Goal: Information Seeking & Learning: Learn about a topic

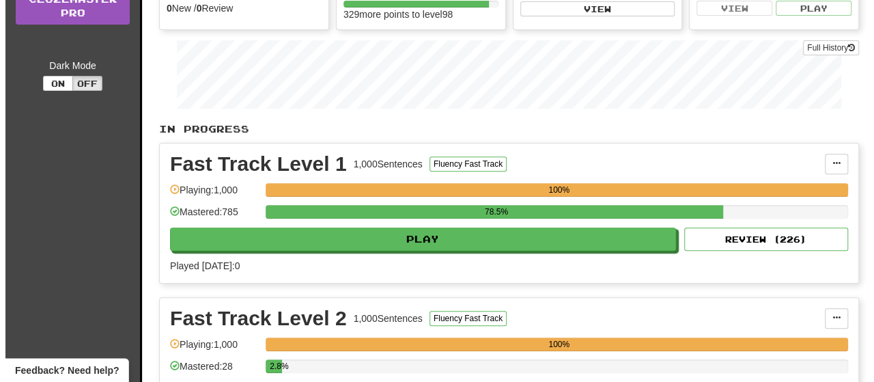
scroll to position [205, 0]
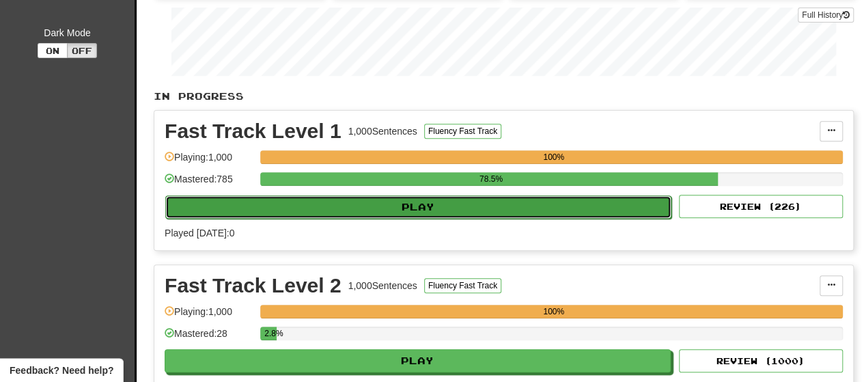
click at [378, 212] on button "Play" at bounding box center [418, 206] width 506 height 23
select select "**"
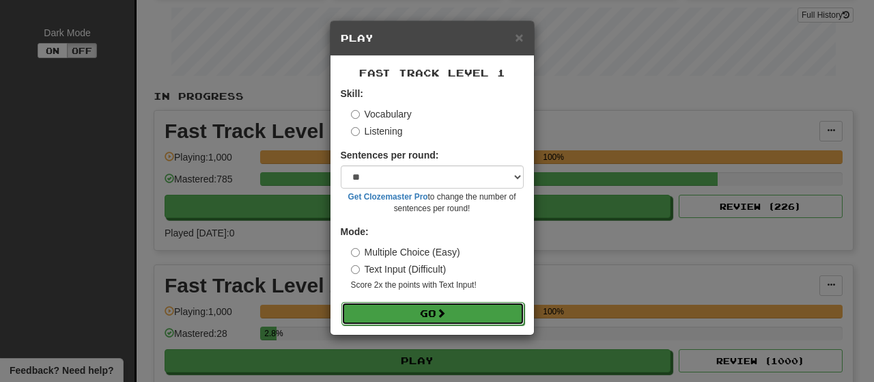
click at [416, 307] on button "Go" at bounding box center [432, 313] width 183 height 23
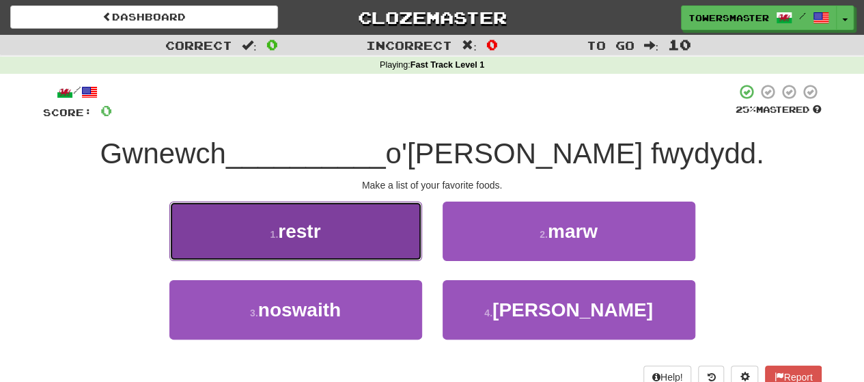
click at [325, 225] on button "1 . restr" at bounding box center [295, 230] width 253 height 59
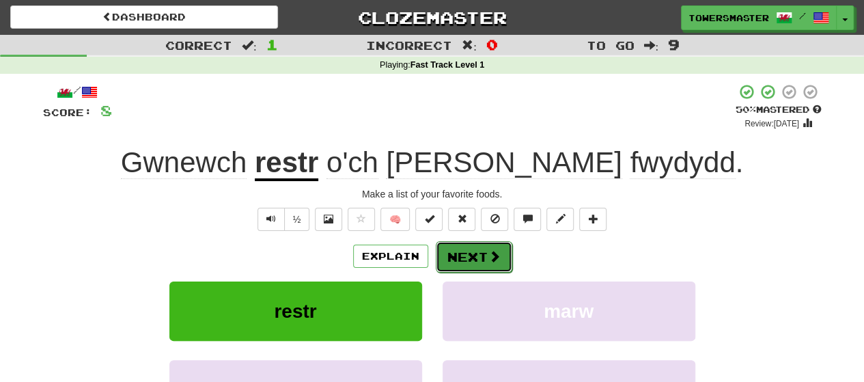
click at [466, 248] on button "Next" at bounding box center [474, 256] width 76 height 31
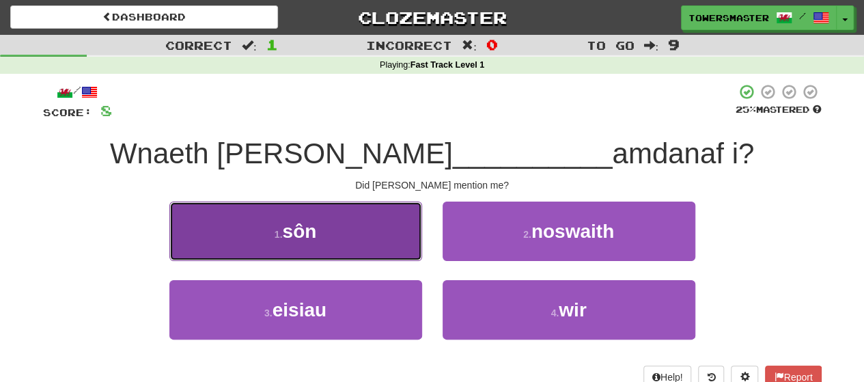
click at [367, 234] on button "1 . sôn" at bounding box center [295, 230] width 253 height 59
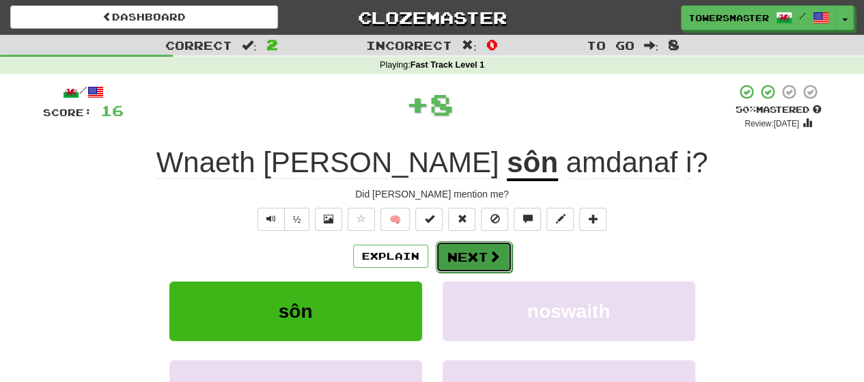
click at [464, 259] on button "Next" at bounding box center [474, 256] width 76 height 31
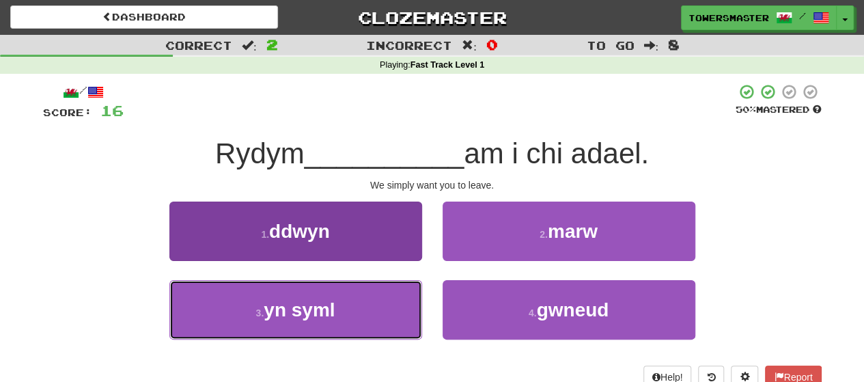
drag, startPoint x: 330, startPoint y: 311, endPoint x: 340, endPoint y: 304, distance: 11.4
click at [330, 310] on span "yn syml" at bounding box center [299, 309] width 71 height 21
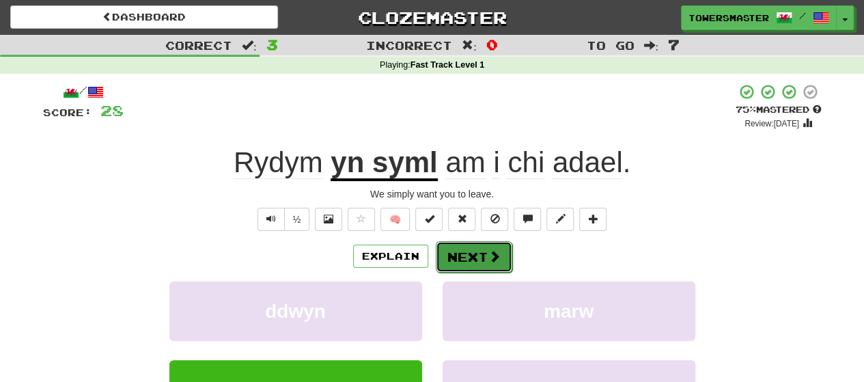
click at [456, 261] on button "Next" at bounding box center [474, 256] width 76 height 31
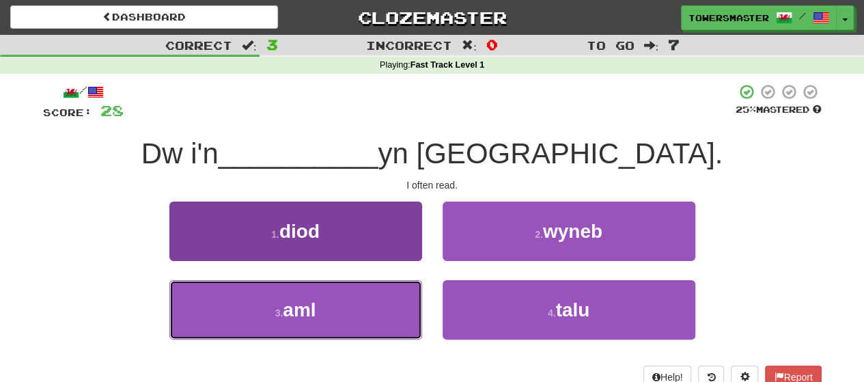
click at [320, 302] on button "3 . aml" at bounding box center [295, 309] width 253 height 59
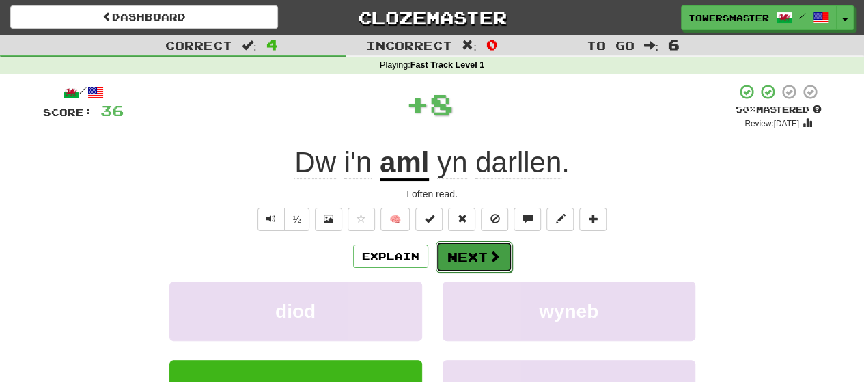
click at [465, 252] on button "Next" at bounding box center [474, 256] width 76 height 31
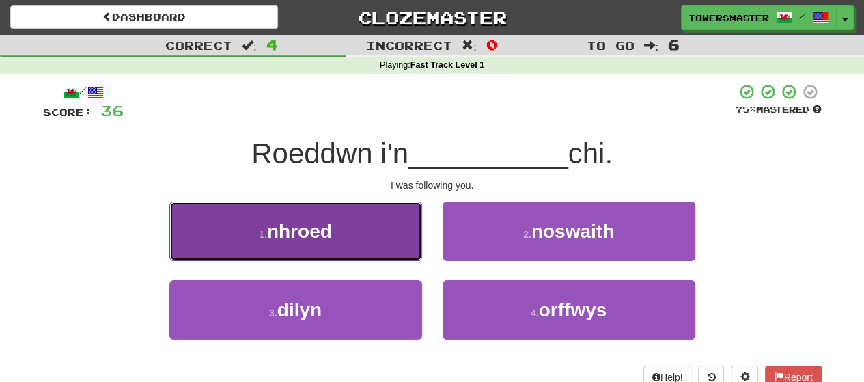
click at [340, 242] on button "1 . nhroed" at bounding box center [295, 230] width 253 height 59
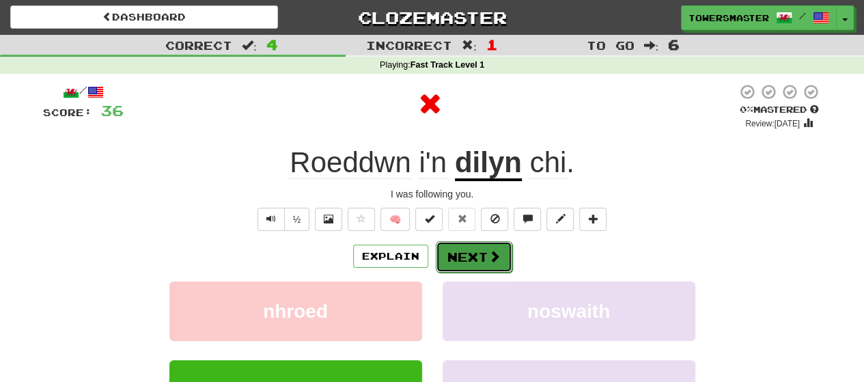
click at [470, 259] on button "Next" at bounding box center [474, 256] width 76 height 31
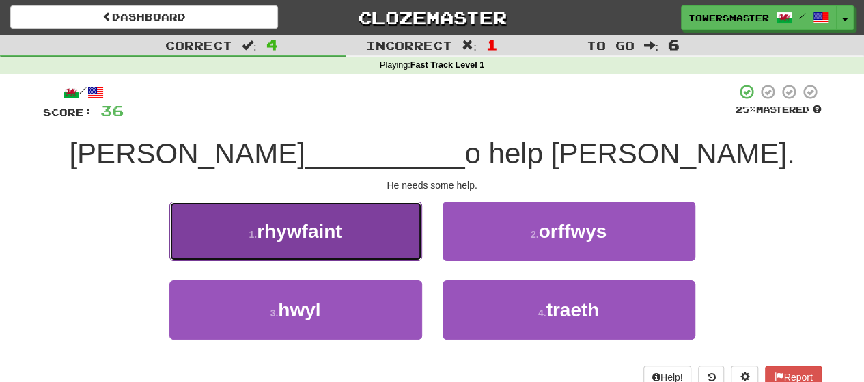
click at [310, 230] on span "rhywfaint" at bounding box center [299, 231] width 85 height 21
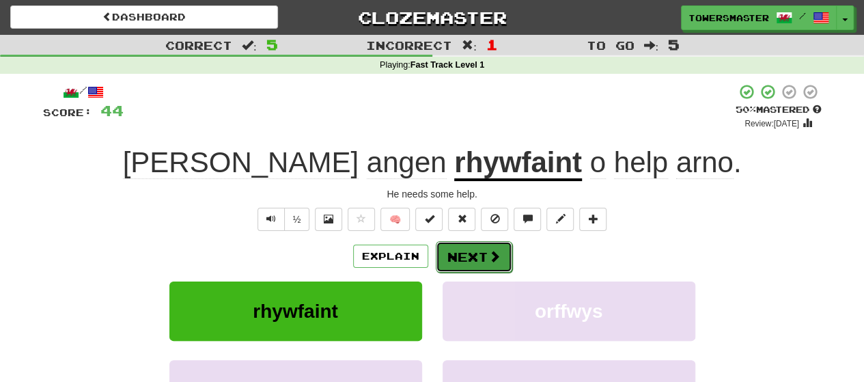
click at [468, 256] on button "Next" at bounding box center [474, 256] width 76 height 31
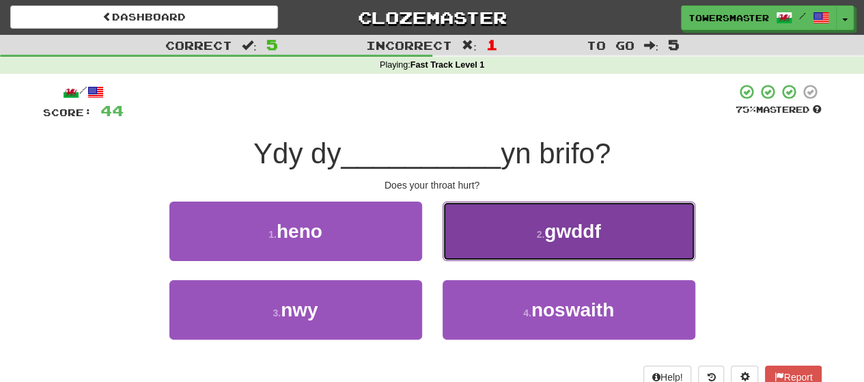
click at [518, 216] on button "2 . gwddf" at bounding box center [568, 230] width 253 height 59
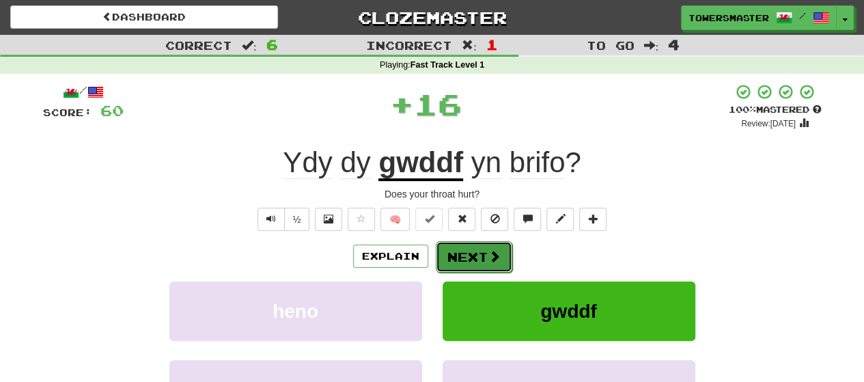
click at [454, 259] on button "Next" at bounding box center [474, 256] width 76 height 31
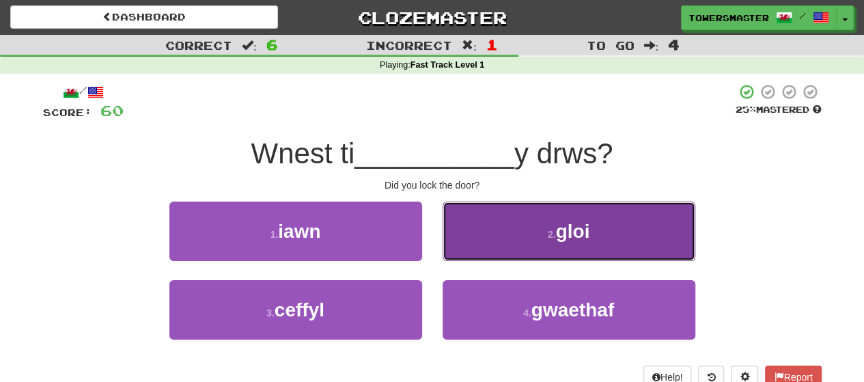
click at [530, 235] on button "2 . gloi" at bounding box center [568, 230] width 253 height 59
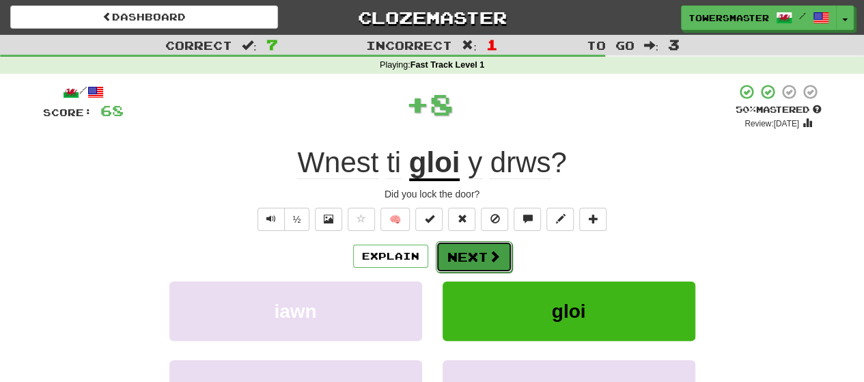
click at [455, 255] on button "Next" at bounding box center [474, 256] width 76 height 31
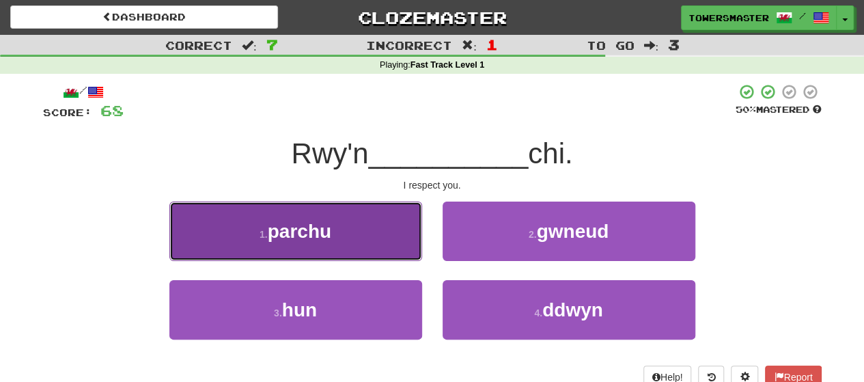
click at [339, 236] on button "1 . parchu" at bounding box center [295, 230] width 253 height 59
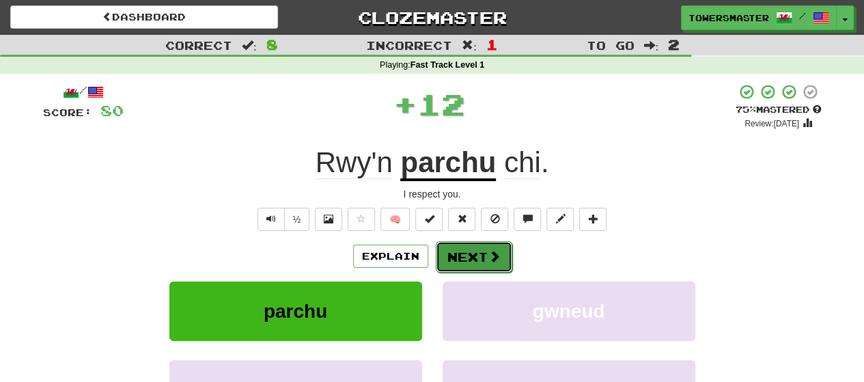
click at [459, 253] on button "Next" at bounding box center [474, 256] width 76 height 31
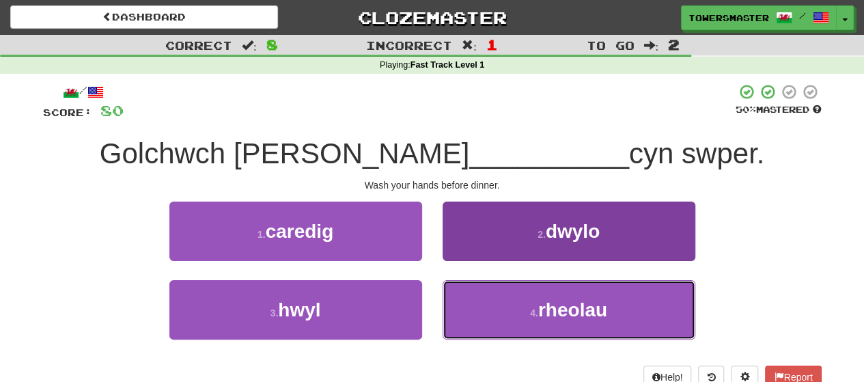
drag, startPoint x: 532, startPoint y: 317, endPoint x: 524, endPoint y: 313, distance: 8.2
click at [531, 316] on small "4 ." at bounding box center [534, 312] width 8 height 11
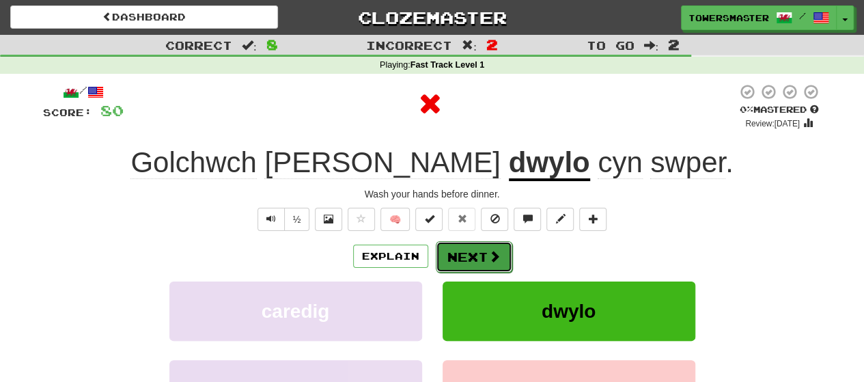
click at [468, 257] on button "Next" at bounding box center [474, 256] width 76 height 31
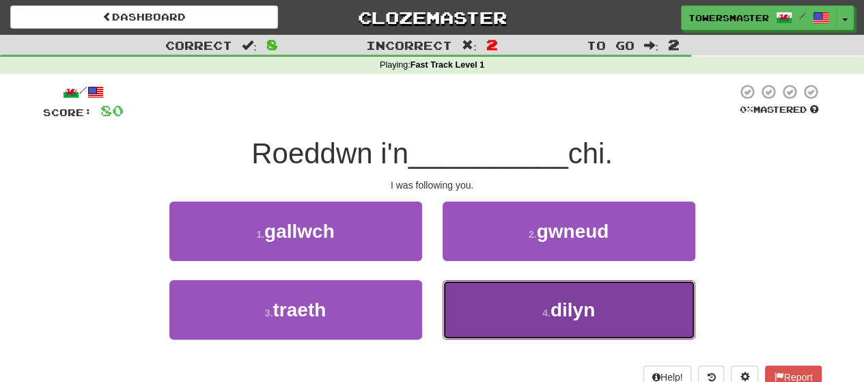
click at [504, 302] on button "4 . dilyn" at bounding box center [568, 309] width 253 height 59
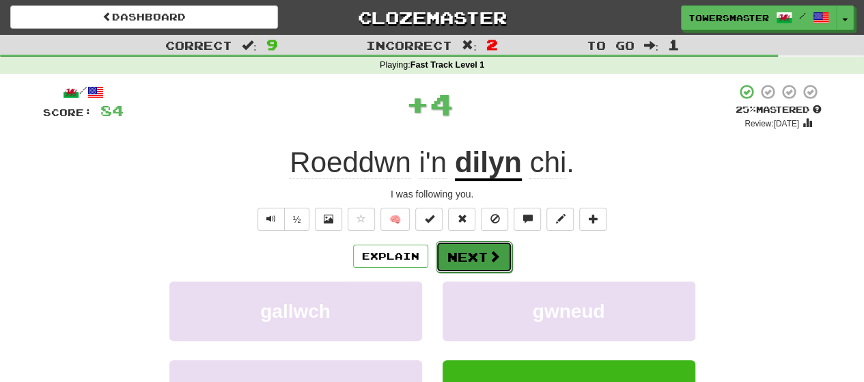
click at [461, 254] on button "Next" at bounding box center [474, 256] width 76 height 31
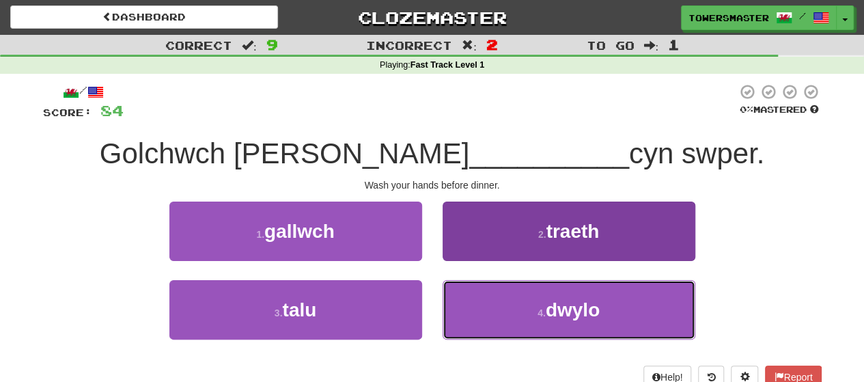
click at [510, 305] on button "4 . dwylo" at bounding box center [568, 309] width 253 height 59
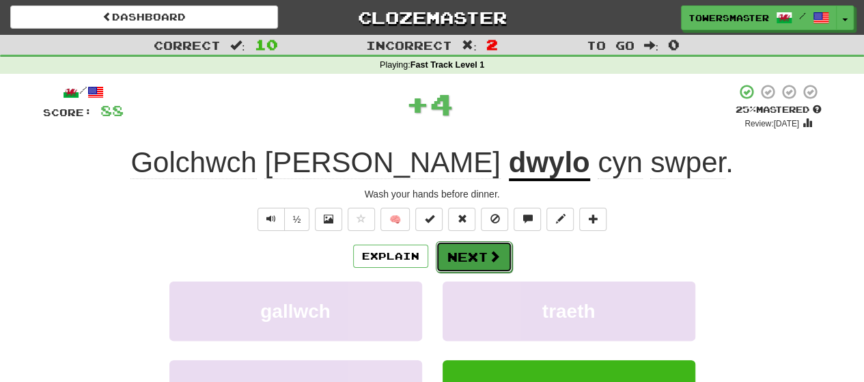
click at [468, 257] on button "Next" at bounding box center [474, 256] width 76 height 31
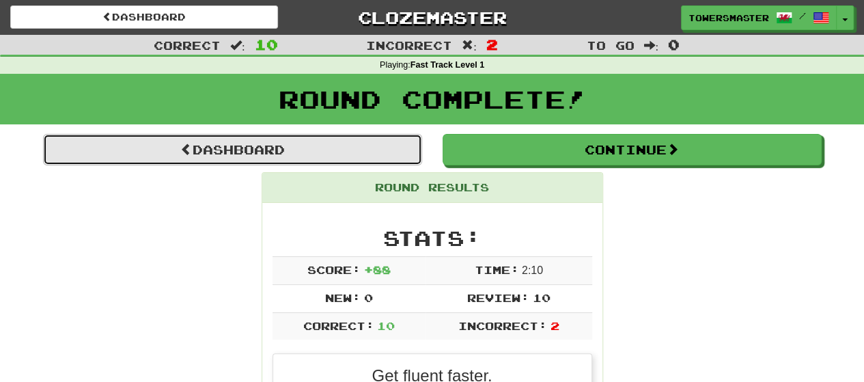
click at [255, 148] on link "Dashboard" at bounding box center [232, 149] width 379 height 31
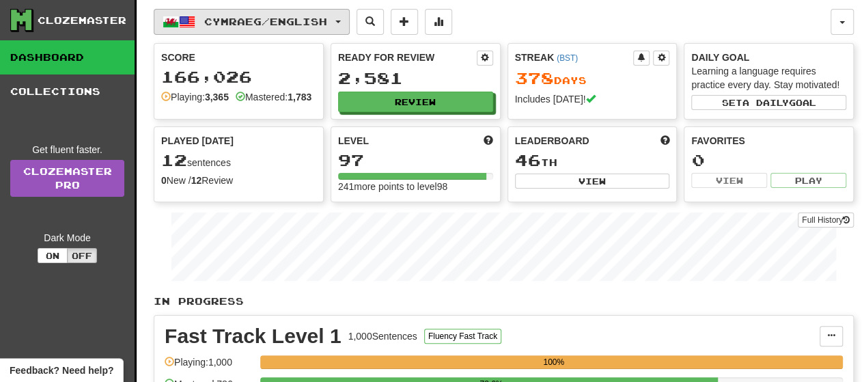
click at [341, 20] on span "button" at bounding box center [337, 21] width 5 height 3
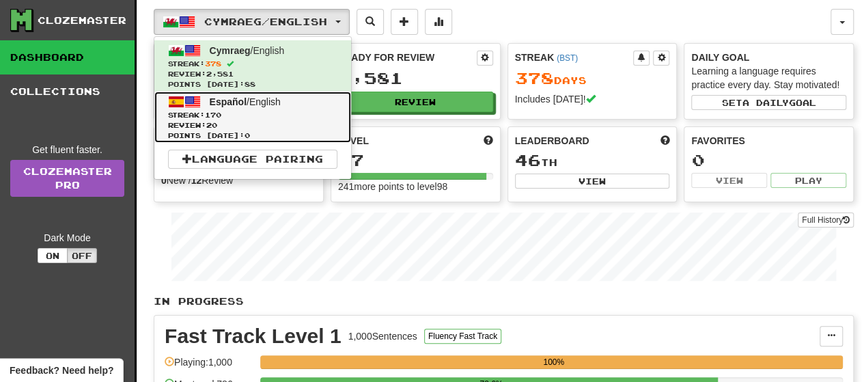
click at [231, 117] on span "Streak: 170" at bounding box center [252, 115] width 169 height 10
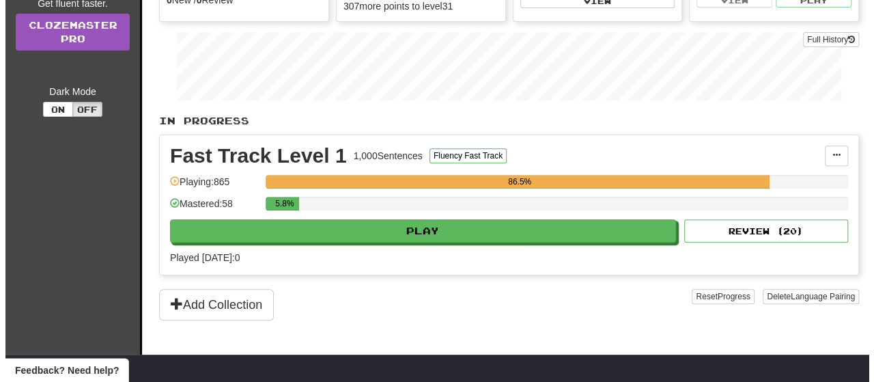
scroll to position [205, 0]
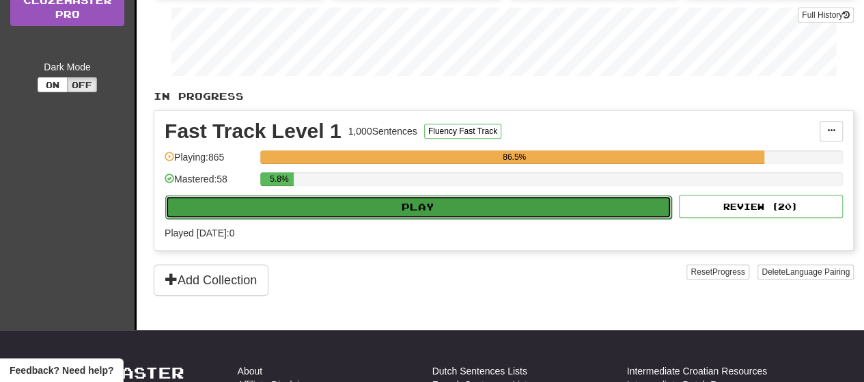
click at [355, 203] on button "Play" at bounding box center [418, 206] width 506 height 23
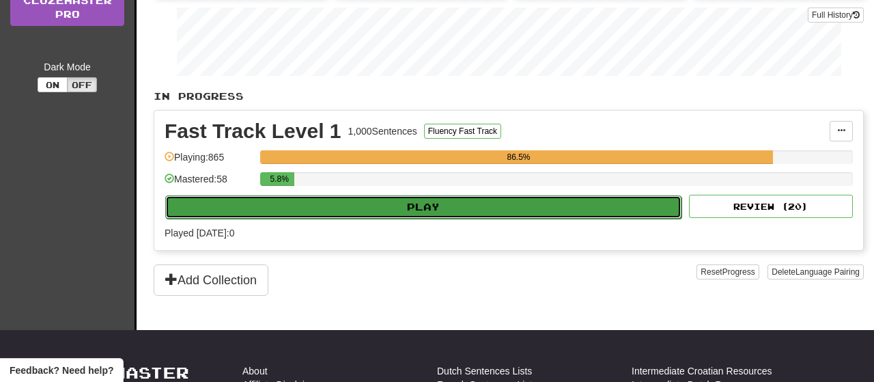
select select "**"
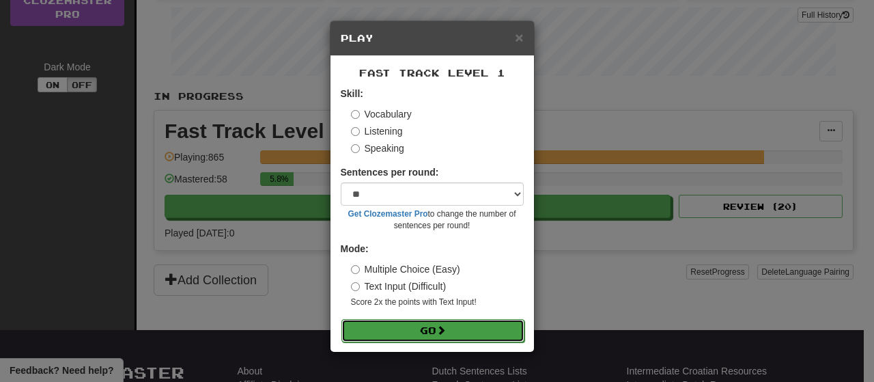
click at [411, 330] on button "Go" at bounding box center [432, 330] width 183 height 23
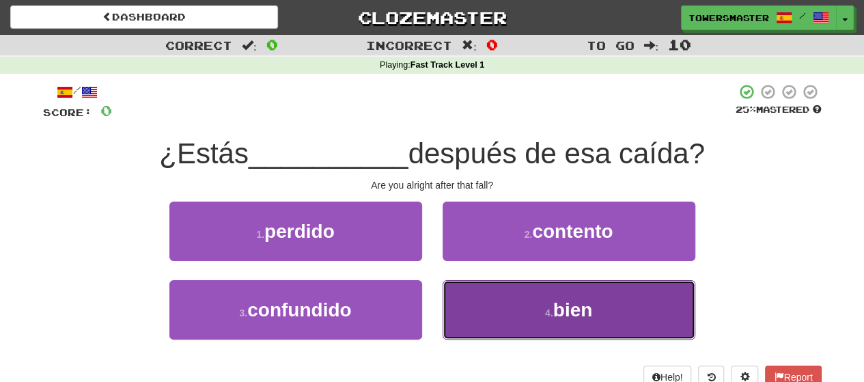
click at [492, 307] on button "4 . bien" at bounding box center [568, 309] width 253 height 59
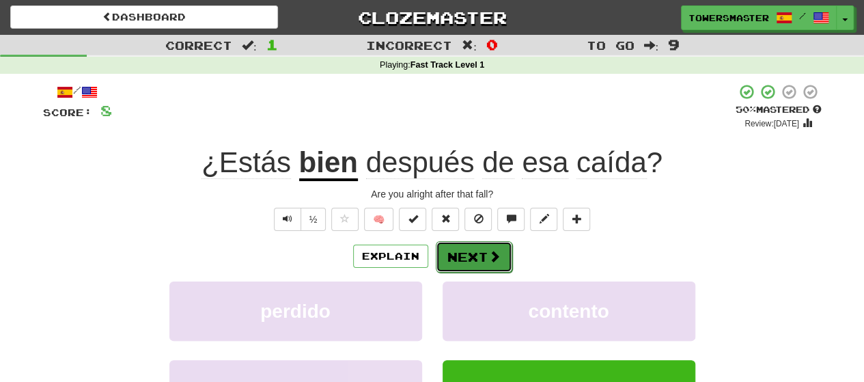
click at [467, 255] on button "Next" at bounding box center [474, 256] width 76 height 31
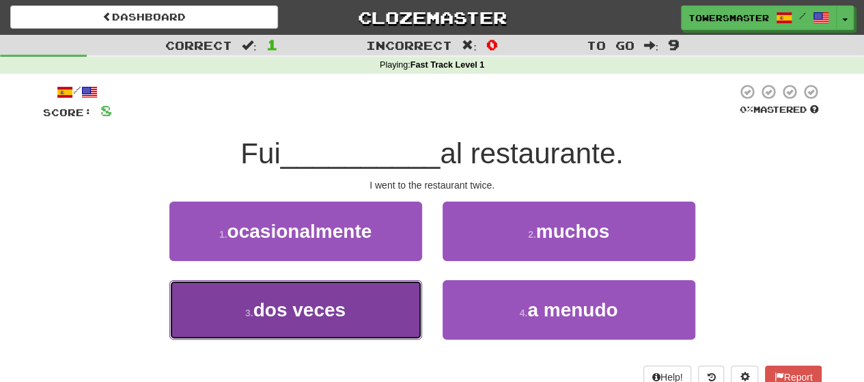
click at [314, 299] on span "dos veces" at bounding box center [299, 309] width 92 height 21
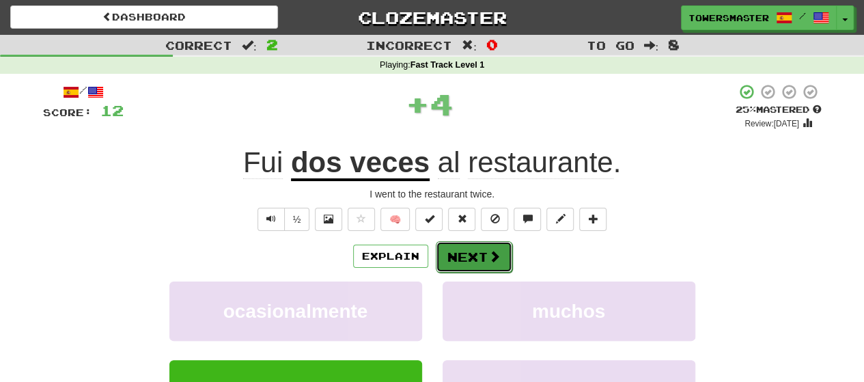
click at [462, 257] on button "Next" at bounding box center [474, 256] width 76 height 31
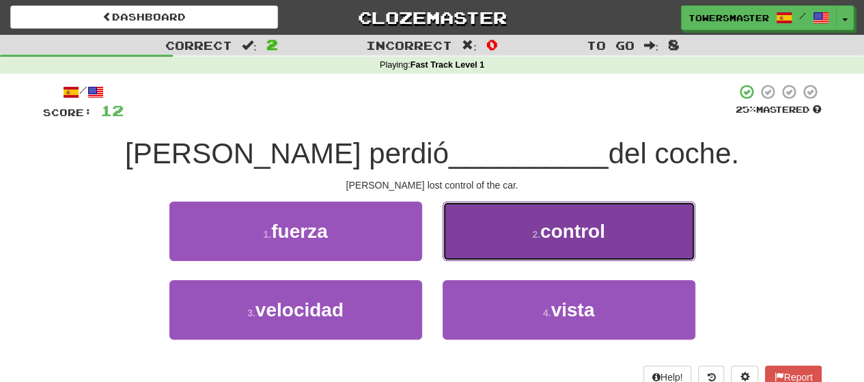
click at [573, 233] on span "control" at bounding box center [572, 231] width 65 height 21
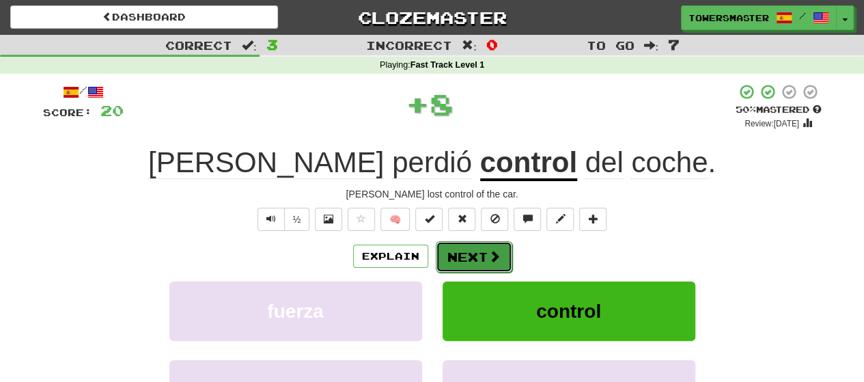
click at [477, 256] on button "Next" at bounding box center [474, 256] width 76 height 31
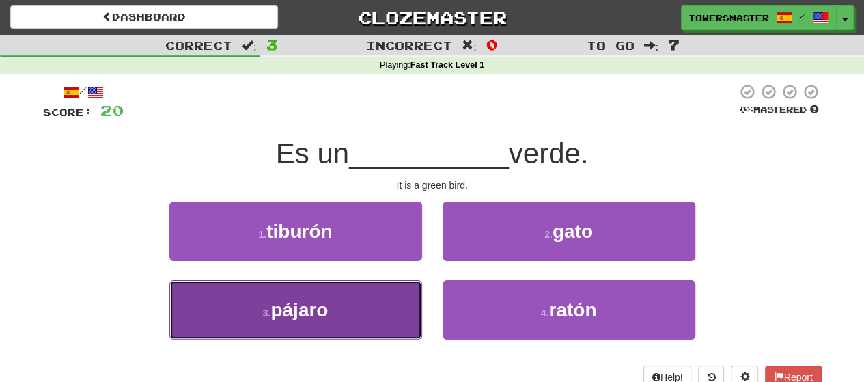
click at [325, 307] on span "pájaro" at bounding box center [298, 309] width 57 height 21
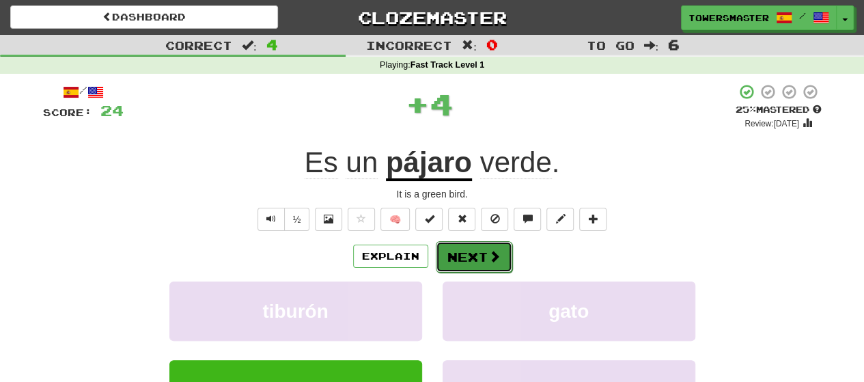
click at [470, 249] on button "Next" at bounding box center [474, 256] width 76 height 31
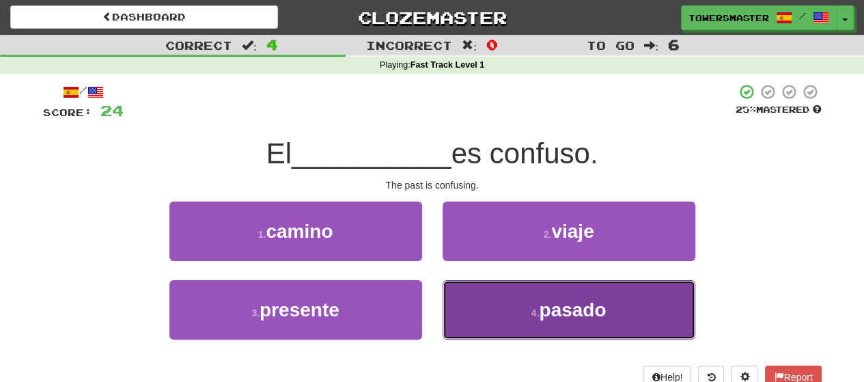
click at [513, 300] on button "4 . pasado" at bounding box center [568, 309] width 253 height 59
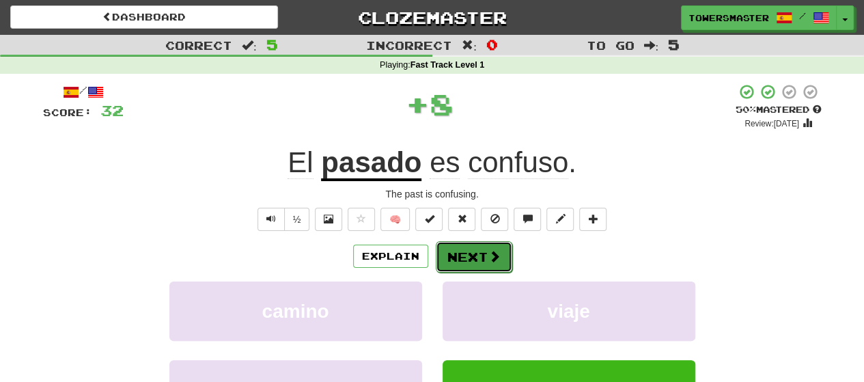
click at [463, 257] on button "Next" at bounding box center [474, 256] width 76 height 31
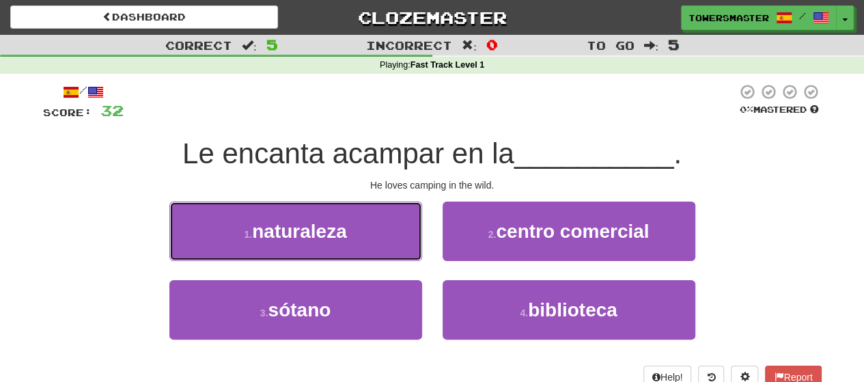
click at [356, 236] on button "1 . naturaleza" at bounding box center [295, 230] width 253 height 59
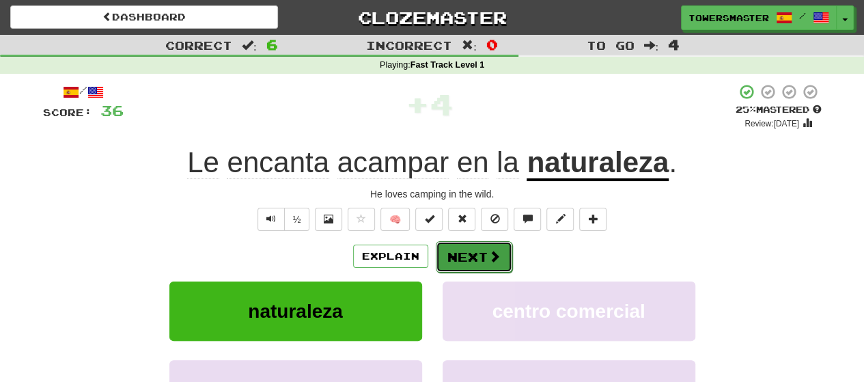
click at [466, 253] on button "Next" at bounding box center [474, 256] width 76 height 31
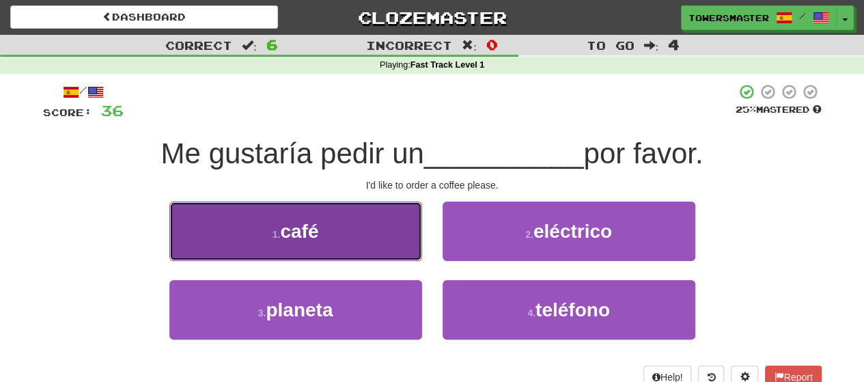
click at [343, 232] on button "1 . café" at bounding box center [295, 230] width 253 height 59
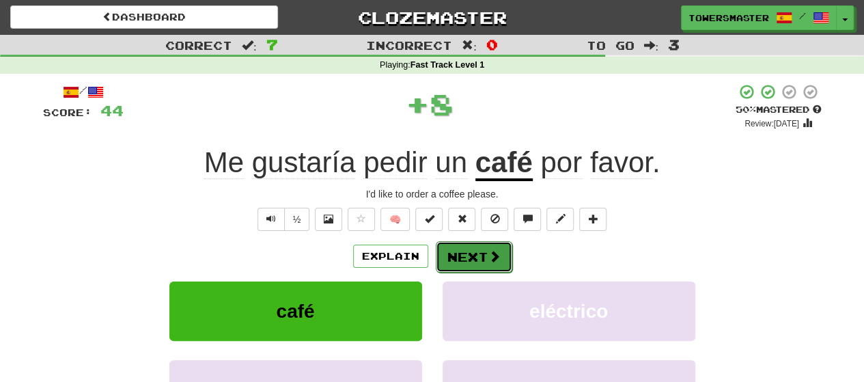
click at [467, 255] on button "Next" at bounding box center [474, 256] width 76 height 31
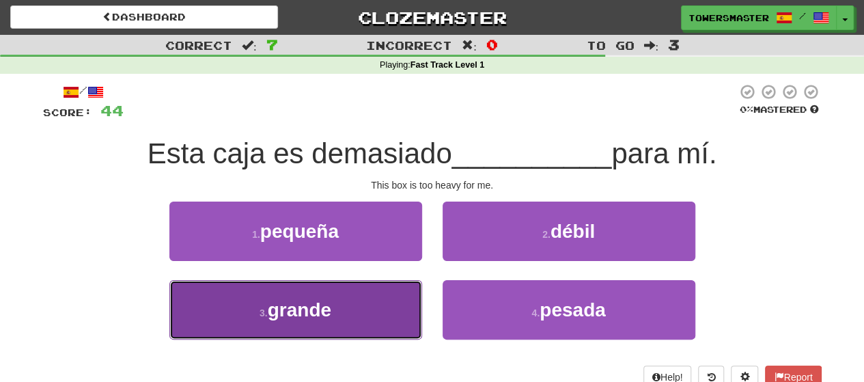
click at [328, 300] on span "grande" at bounding box center [299, 309] width 63 height 21
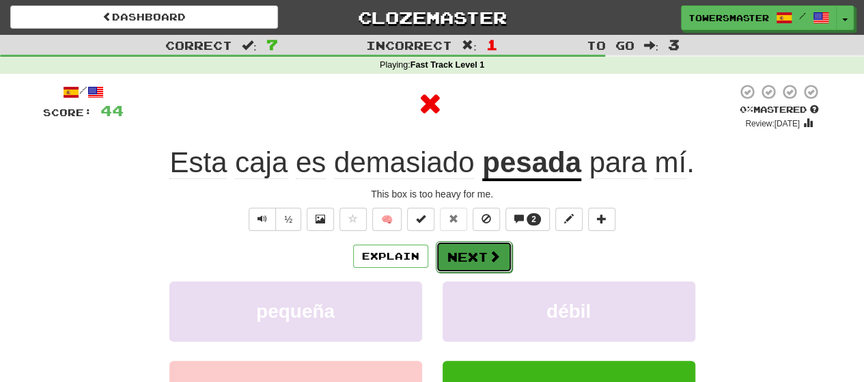
click at [470, 253] on button "Next" at bounding box center [474, 256] width 76 height 31
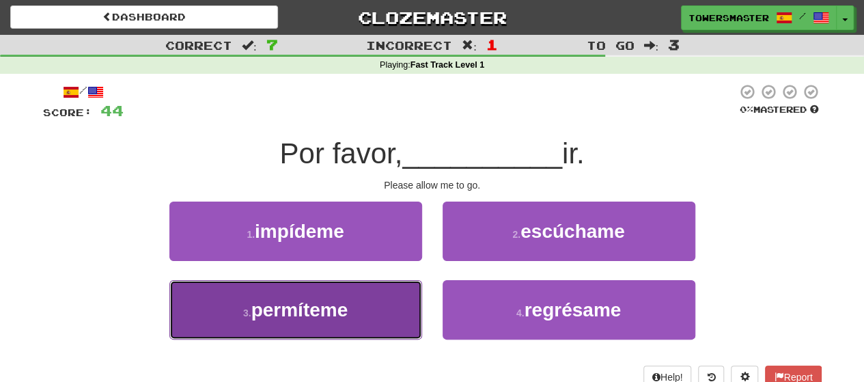
click at [328, 300] on span "permíteme" at bounding box center [299, 309] width 97 height 21
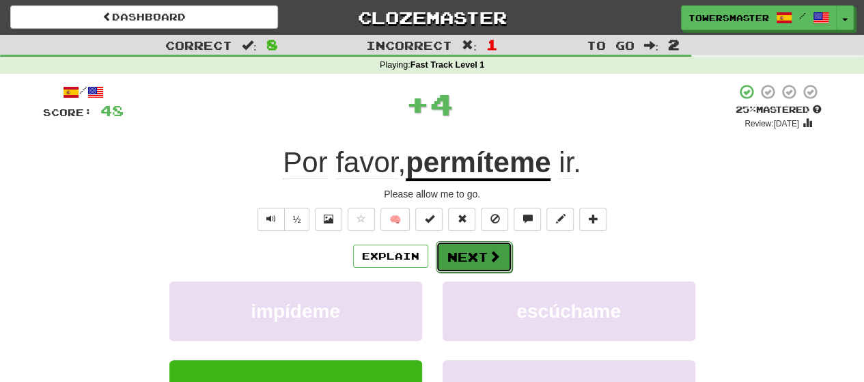
click at [469, 252] on button "Next" at bounding box center [474, 256] width 76 height 31
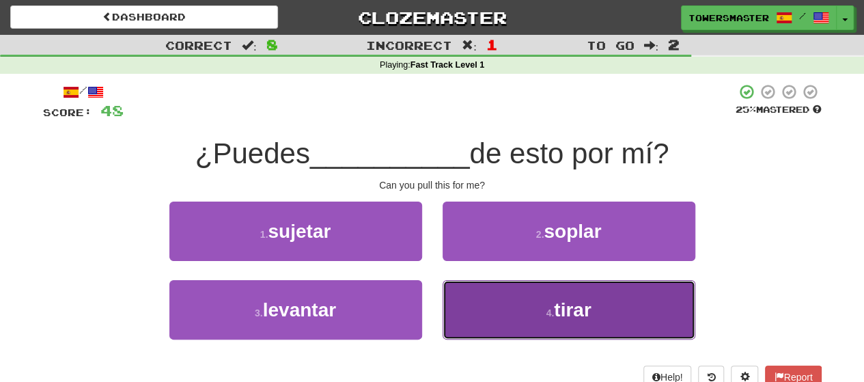
click at [539, 320] on button "4 . tirar" at bounding box center [568, 309] width 253 height 59
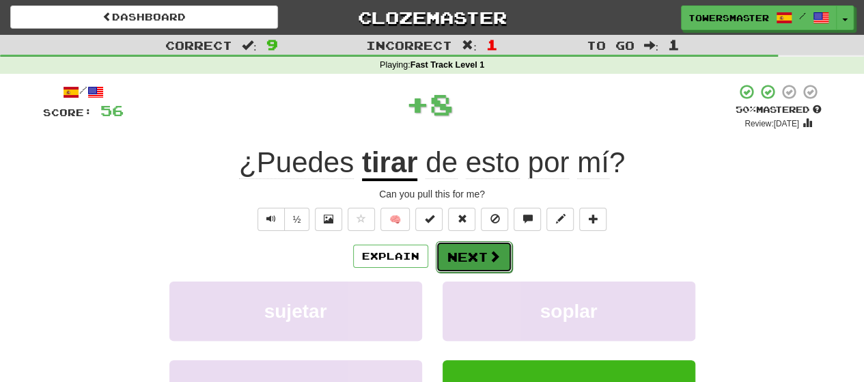
click at [467, 254] on button "Next" at bounding box center [474, 256] width 76 height 31
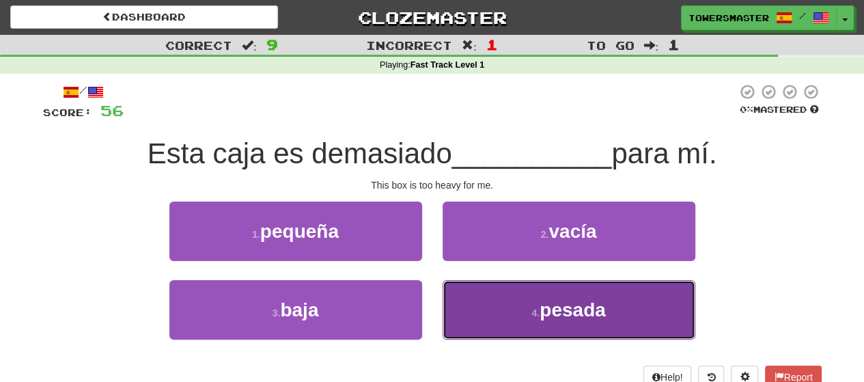
click at [534, 303] on button "4 . pesada" at bounding box center [568, 309] width 253 height 59
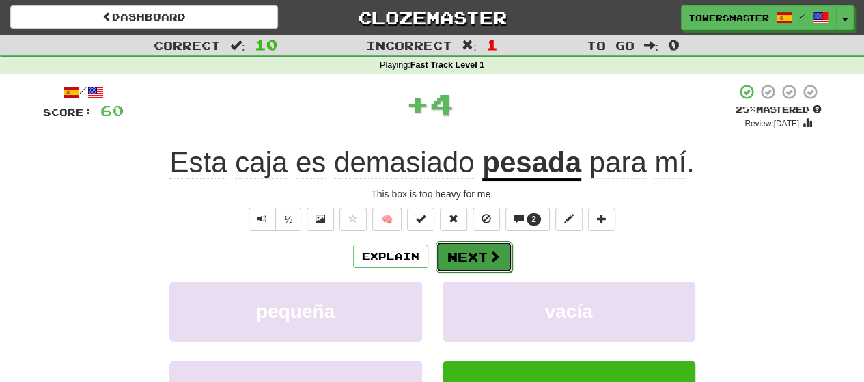
click at [464, 255] on button "Next" at bounding box center [474, 256] width 76 height 31
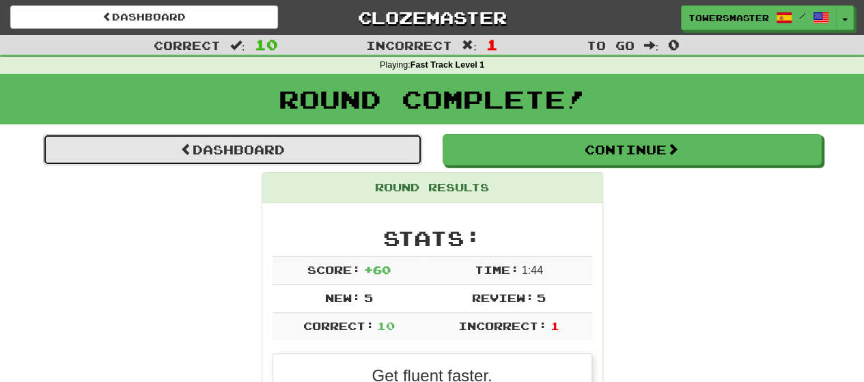
click at [291, 147] on link "Dashboard" at bounding box center [232, 149] width 379 height 31
